Goal: Task Accomplishment & Management: Manage account settings

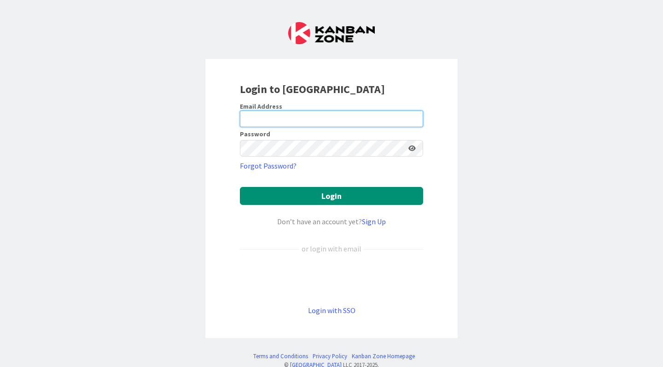
click at [287, 117] on input "email" at bounding box center [331, 119] width 183 height 17
type input "[EMAIL_ADDRESS][DOMAIN_NAME]"
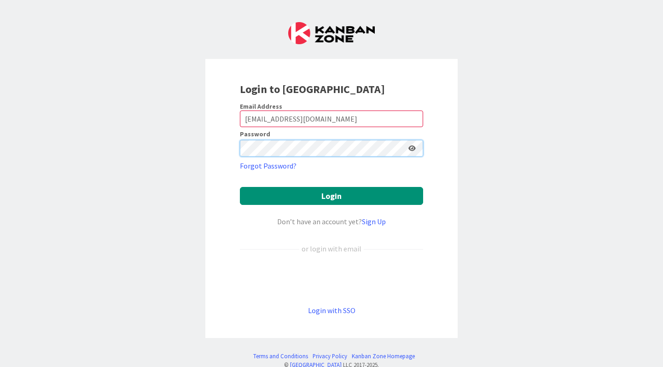
click at [240, 187] on button "Login" at bounding box center [331, 196] width 183 height 18
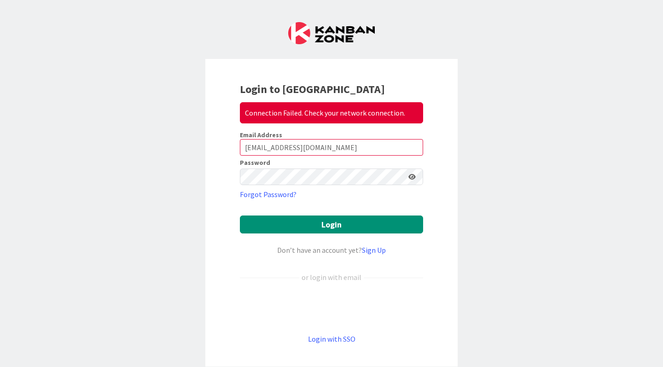
click at [410, 178] on icon at bounding box center [412, 177] width 7 height 6
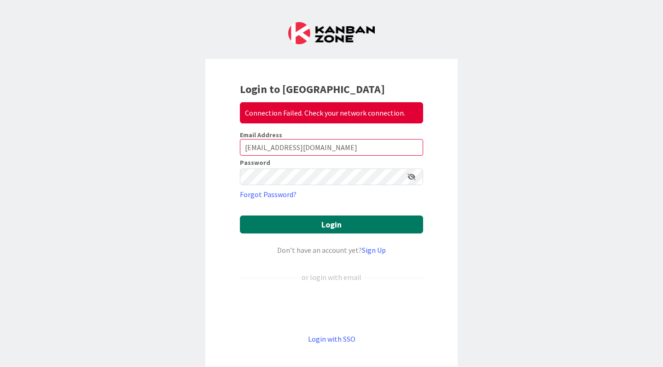
click at [386, 217] on button "Login" at bounding box center [331, 225] width 183 height 18
click at [316, 226] on button "Login" at bounding box center [331, 225] width 183 height 18
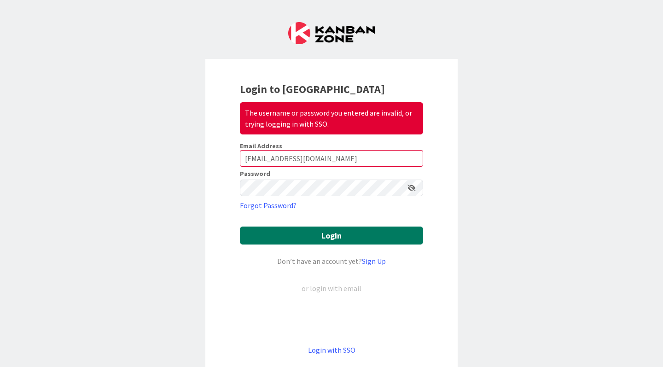
click at [316, 234] on button "Login" at bounding box center [331, 236] width 183 height 18
click at [316, 233] on button "Login" at bounding box center [331, 236] width 183 height 18
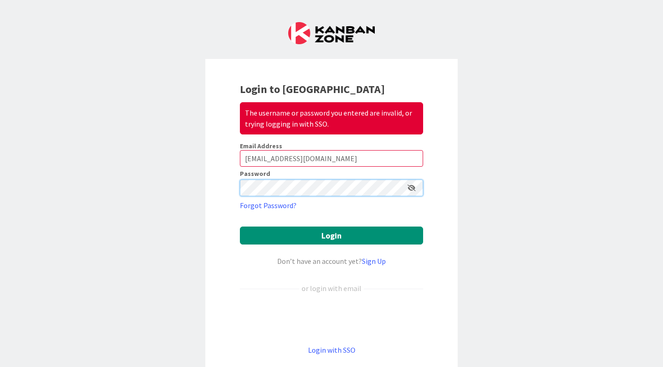
click at [240, 227] on button "Login" at bounding box center [331, 236] width 183 height 18
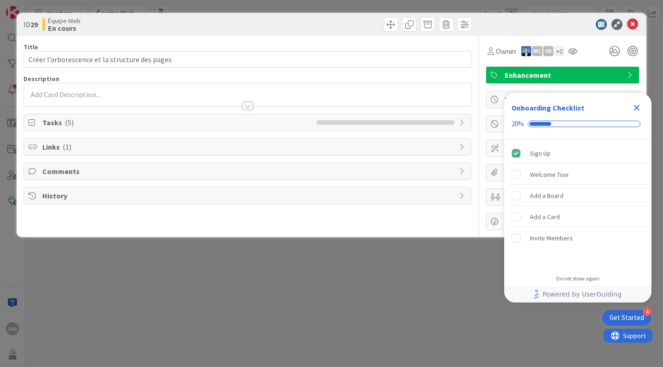
type input "Créer l’arborescence et la structure des pages"
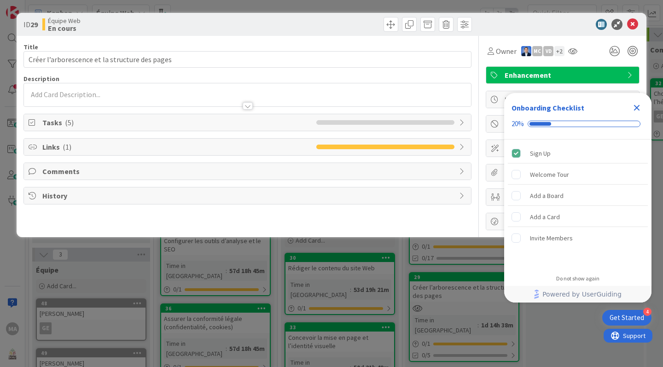
click at [638, 108] on icon "Close Checklist" at bounding box center [637, 108] width 6 height 6
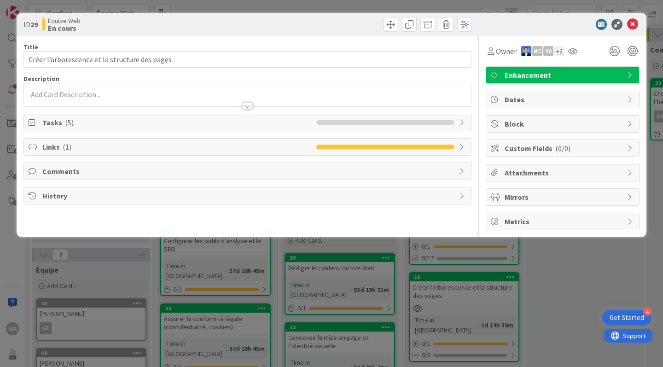
click at [561, 53] on div "+ 2" at bounding box center [560, 51] width 10 height 10
click at [633, 26] on icon at bounding box center [632, 24] width 11 height 11
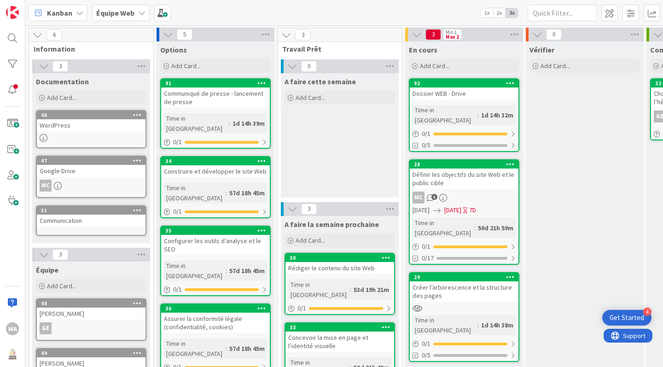
click at [211, 93] on div "Communiqué de presse - lancement de presse" at bounding box center [215, 98] width 109 height 20
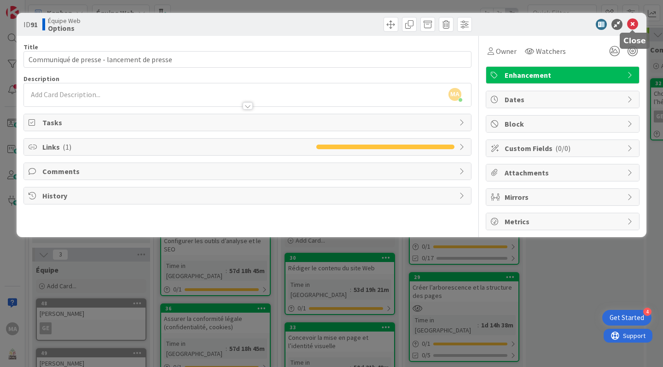
click at [633, 25] on icon at bounding box center [632, 24] width 11 height 11
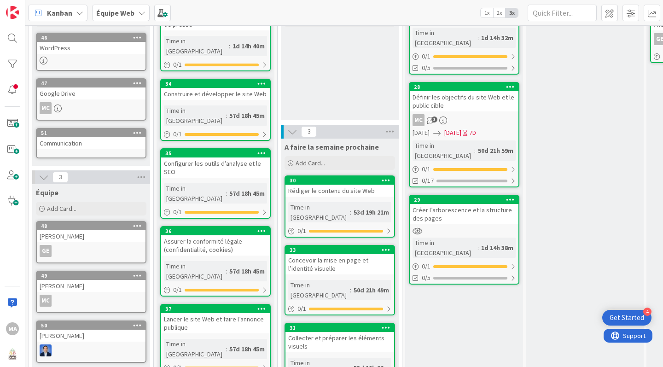
scroll to position [97, 0]
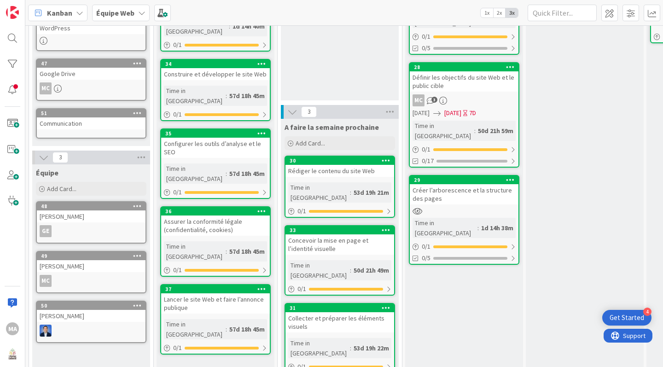
click at [476, 71] on div "Définir les objectifs du site Web et le public cible" at bounding box center [464, 81] width 109 height 20
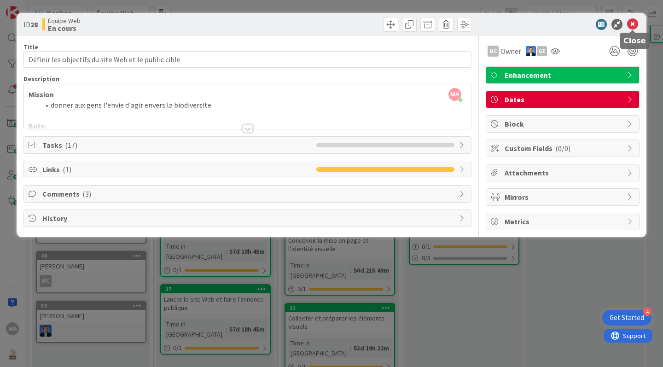
click at [635, 21] on icon at bounding box center [632, 24] width 11 height 11
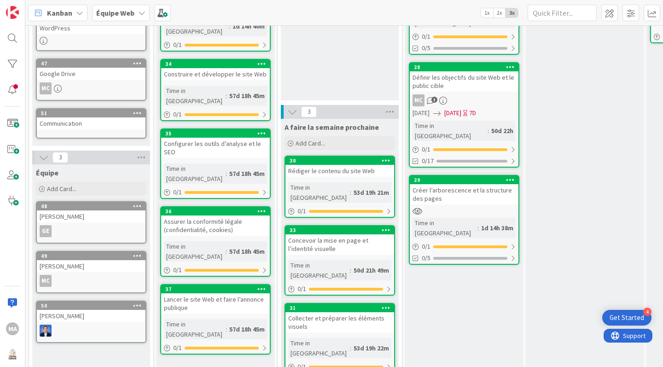
click at [465, 315] on div "En cours Add Card... 92 Dossier WEB - Drive Time in Column : 1d 14h 32m 0 / 1 0…" at bounding box center [464, 165] width 118 height 442
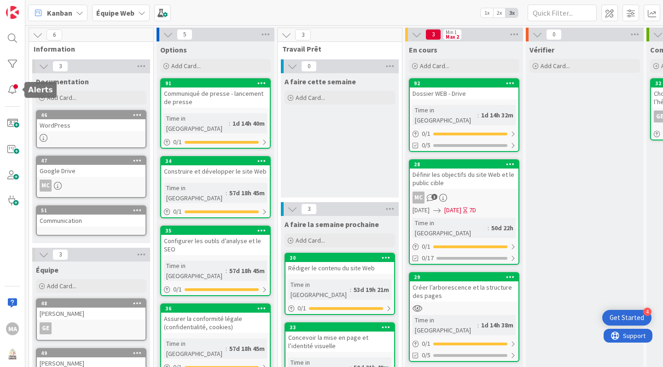
click at [13, 89] on div at bounding box center [12, 90] width 18 height 18
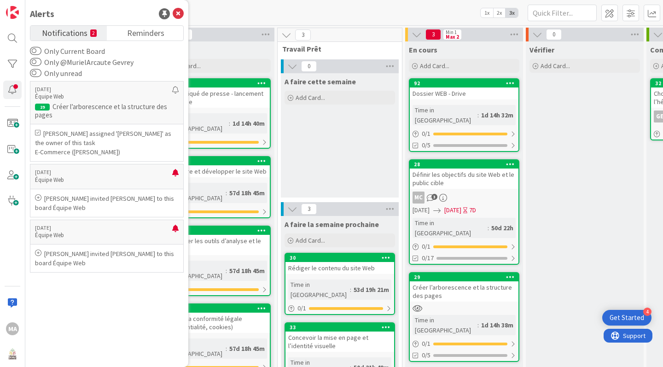
click at [100, 143] on p "[PERSON_NAME] assigned '[PERSON_NAME]' as the owner of this task" at bounding box center [107, 138] width 144 height 18
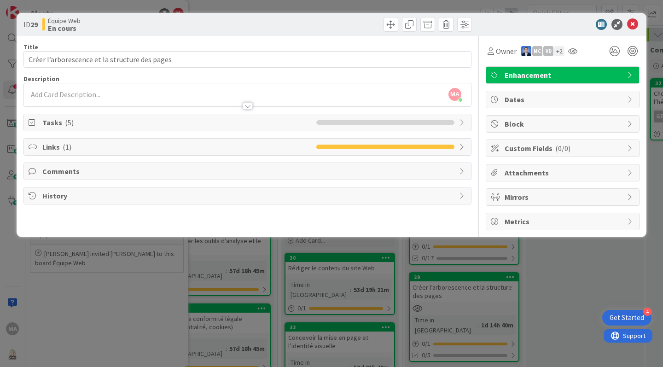
click at [136, 123] on span "Tasks ( 5 )" at bounding box center [177, 122] width 270 height 11
type input "Créer l’arborescence et la structure des pages"
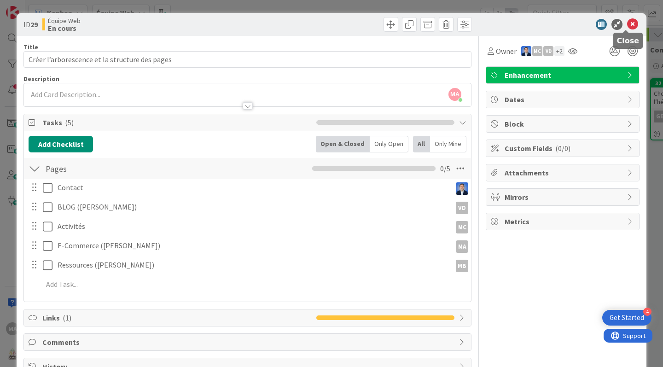
click at [627, 22] on icon at bounding box center [632, 24] width 11 height 11
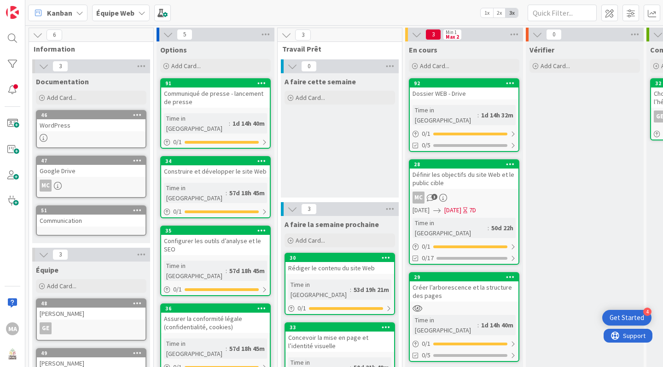
click at [139, 18] on div "Équipe Web" at bounding box center [121, 13] width 58 height 17
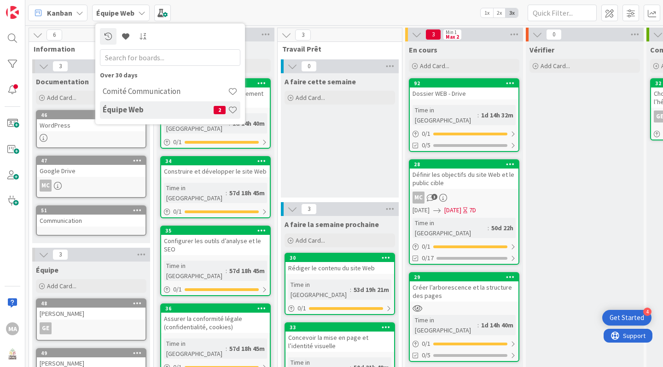
click at [150, 107] on h4 "Équipe Web" at bounding box center [158, 109] width 111 height 9
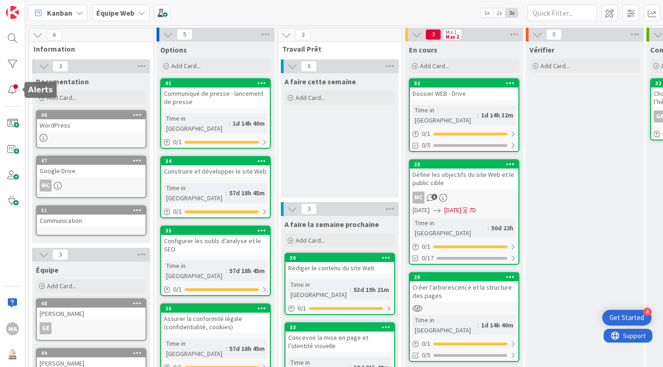
click at [14, 90] on div at bounding box center [12, 90] width 18 height 18
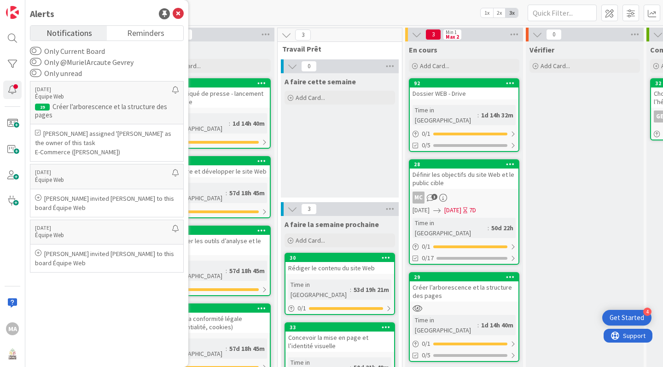
click at [73, 97] on p "Équipe Web" at bounding box center [103, 97] width 137 height 8
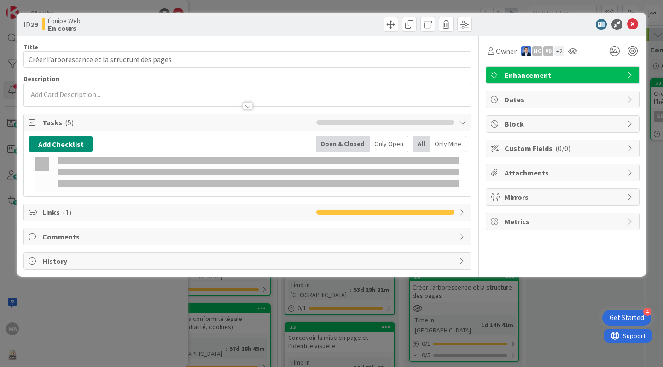
type input "Créer l’arborescence et la structure des pages"
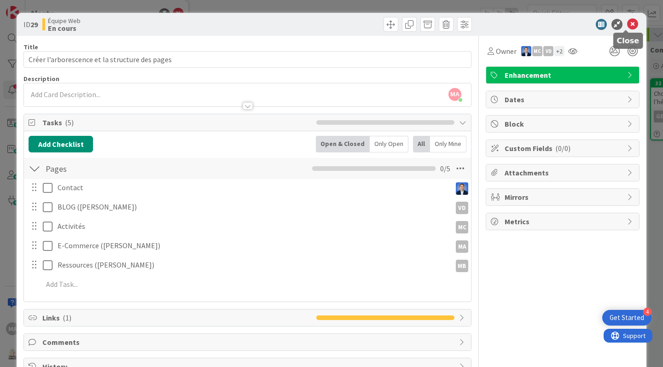
click at [627, 21] on icon at bounding box center [632, 24] width 11 height 11
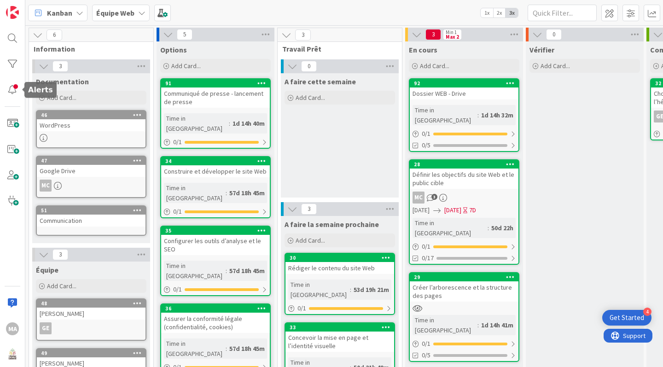
click at [17, 89] on div at bounding box center [12, 90] width 18 height 18
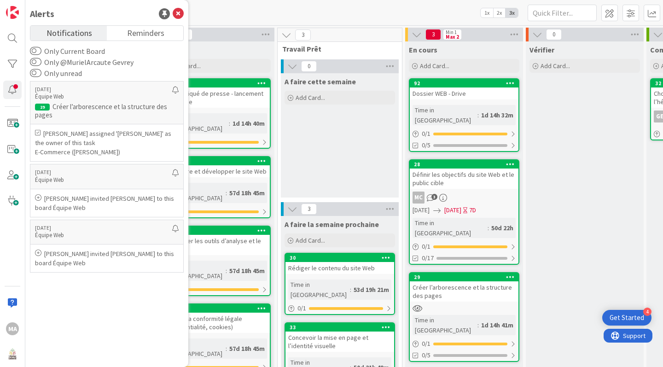
click at [46, 26] on link "Notifications" at bounding box center [68, 33] width 76 height 15
click at [130, 29] on span "Reminders" at bounding box center [145, 32] width 37 height 13
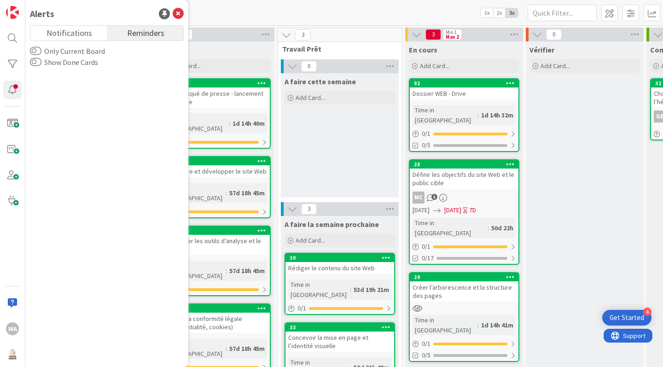
click at [87, 33] on span "Notifications" at bounding box center [70, 32] width 46 height 13
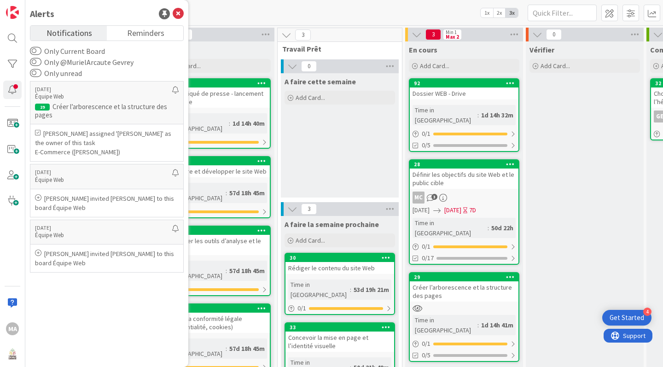
click at [102, 314] on div "[DATE] Équipe Web 29 Créer l’arborescence et la structure des pages [PERSON_NAM…" at bounding box center [107, 219] width 154 height 281
click at [181, 12] on icon at bounding box center [178, 13] width 11 height 11
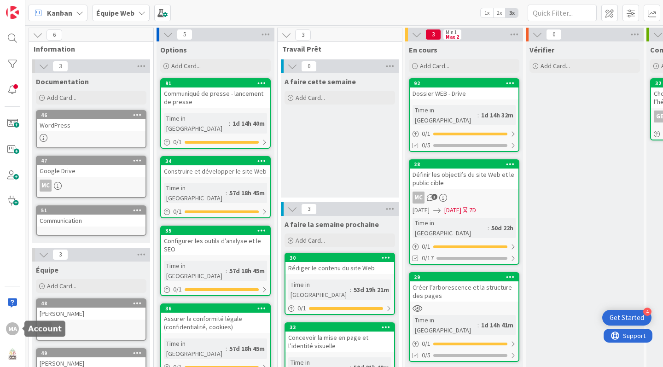
click at [10, 328] on div "MA" at bounding box center [12, 328] width 13 height 13
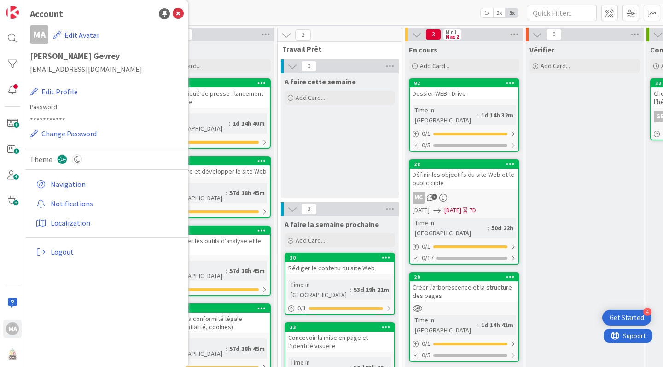
click at [91, 36] on button "Edit Avatar" at bounding box center [76, 34] width 47 height 19
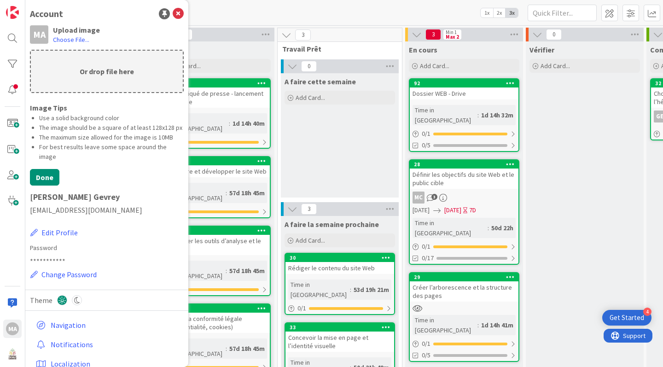
click at [89, 73] on p "Or drop file here" at bounding box center [107, 71] width 152 height 41
click at [173, 19] on icon at bounding box center [178, 13] width 11 height 11
